Goal: Transaction & Acquisition: Book appointment/travel/reservation

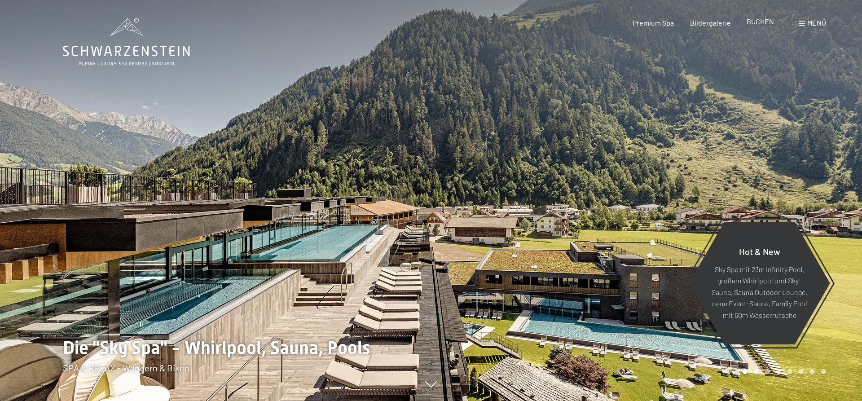
click at [760, 22] on span "BUCHEN" at bounding box center [759, 21] width 27 height 9
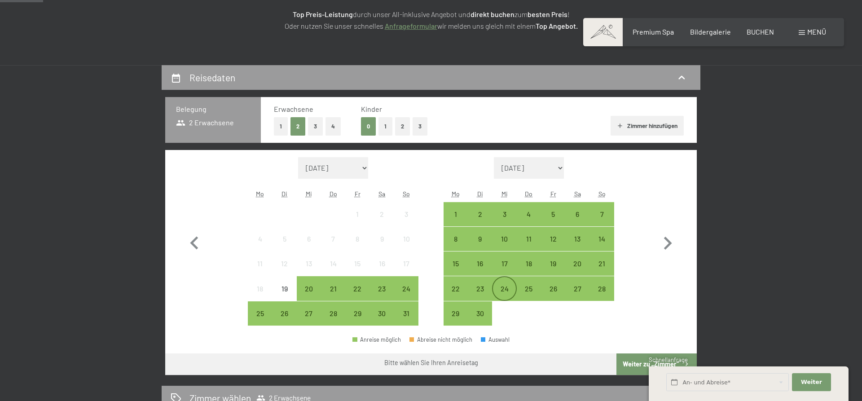
scroll to position [153, 0]
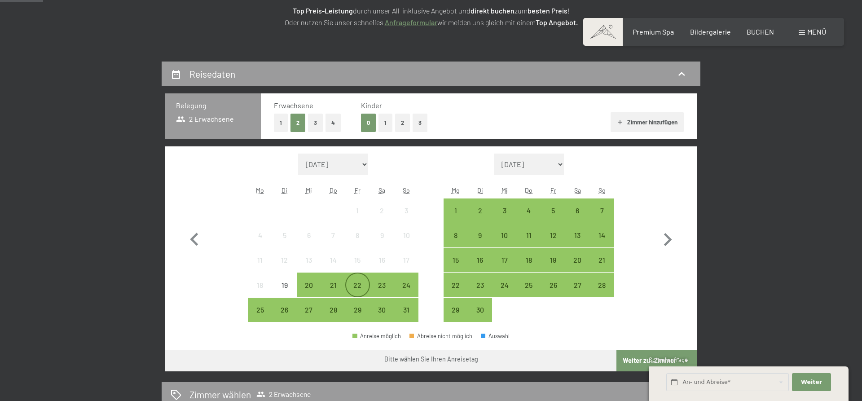
click at [358, 285] on div "22" at bounding box center [357, 292] width 22 height 22
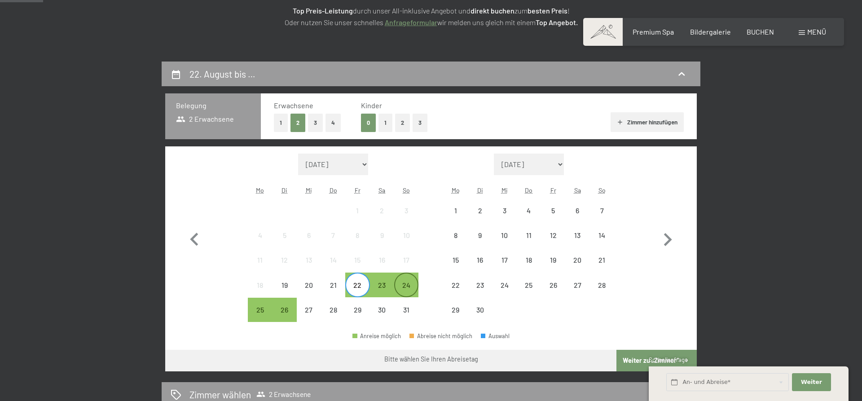
click at [404, 283] on div "24" at bounding box center [406, 292] width 22 height 22
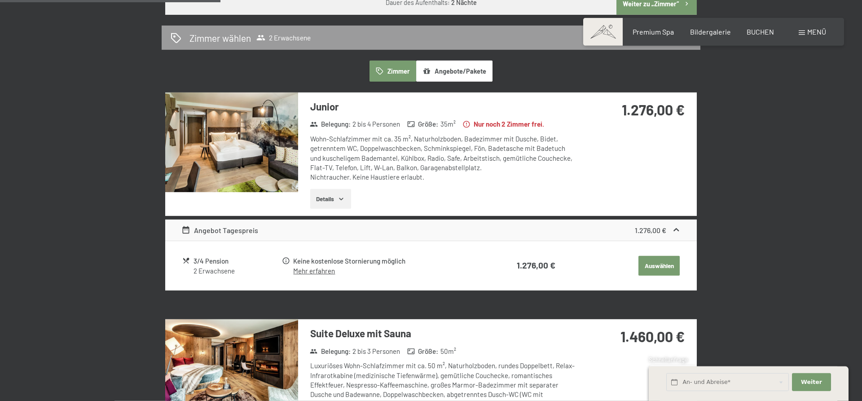
scroll to position [534, 0]
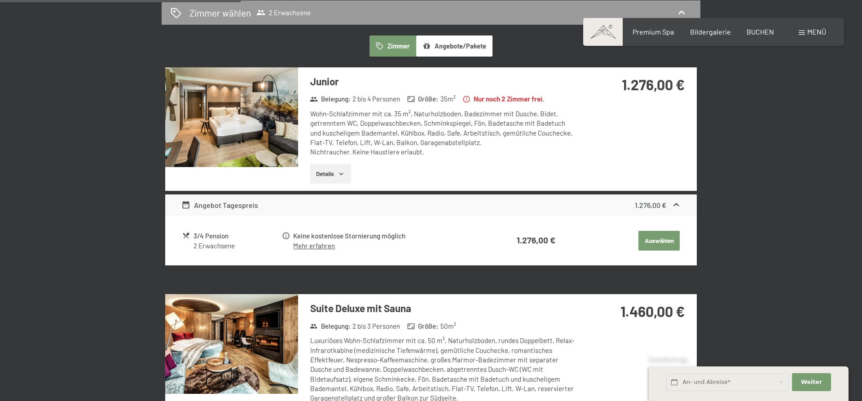
click at [279, 145] on img at bounding box center [231, 117] width 133 height 100
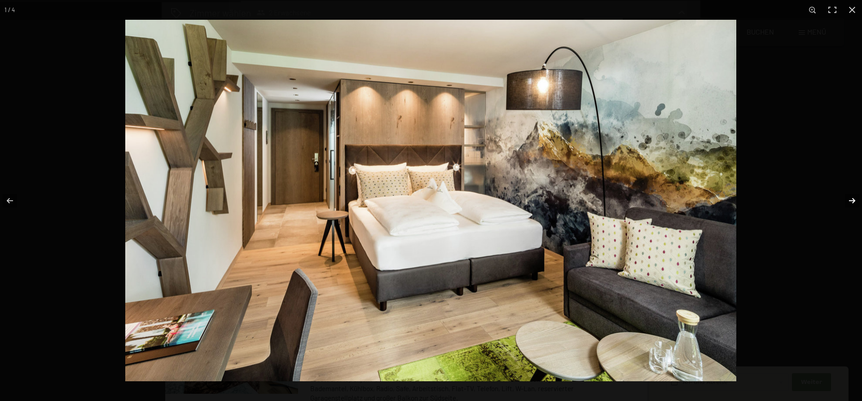
click at [850, 198] on button "button" at bounding box center [845, 200] width 31 height 45
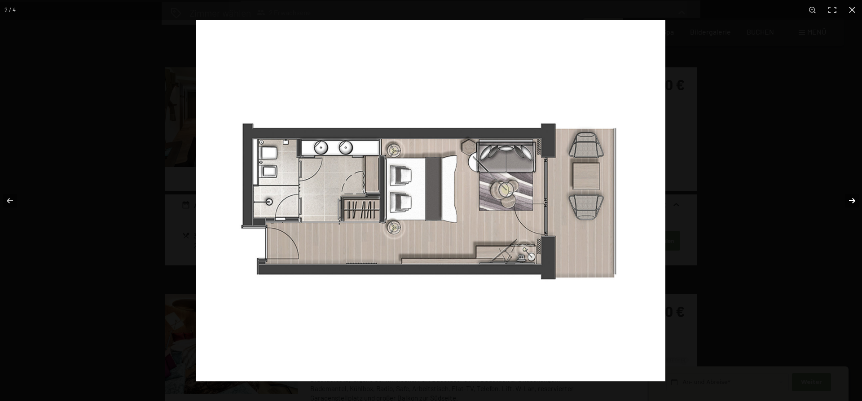
click at [850, 198] on button "button" at bounding box center [845, 200] width 31 height 45
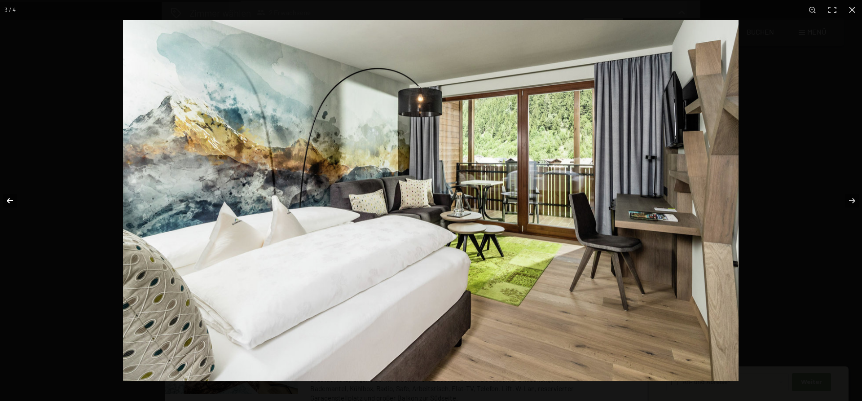
click at [13, 200] on button "button" at bounding box center [15, 200] width 31 height 45
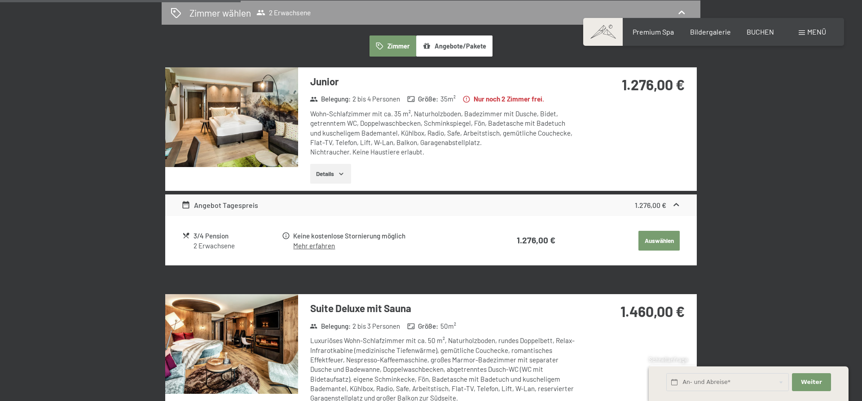
click at [259, 112] on img at bounding box center [231, 117] width 133 height 100
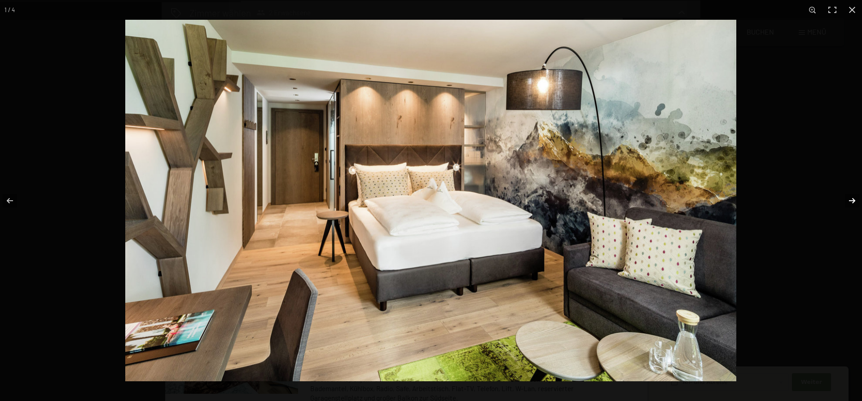
click at [850, 197] on button "button" at bounding box center [845, 200] width 31 height 45
